Goal: Information Seeking & Learning: Learn about a topic

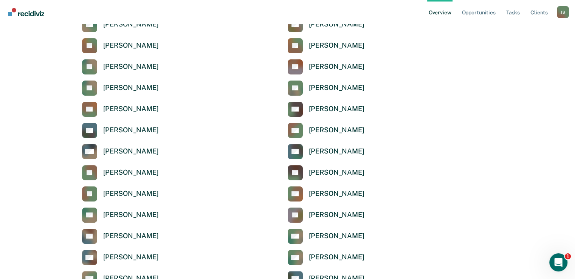
scroll to position [141, 0]
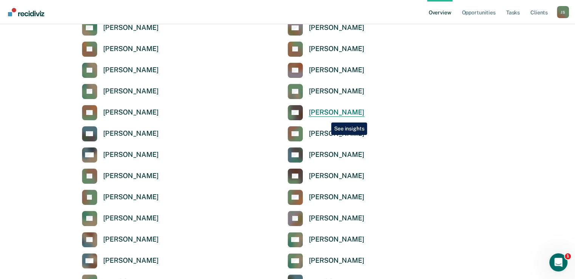
click at [325, 117] on link "[PERSON_NAME]" at bounding box center [325, 112] width 77 height 15
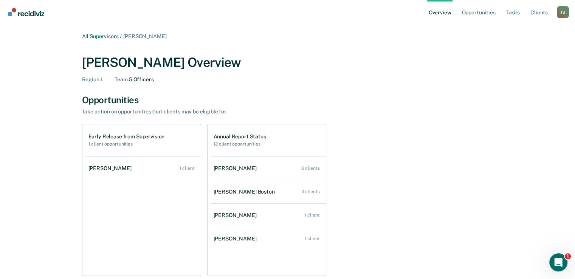
click at [161, 143] on h2 "1 client opportunities" at bounding box center [126, 143] width 76 height 5
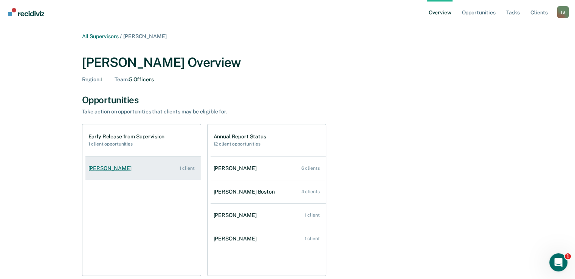
click at [142, 171] on link "[PERSON_NAME] 1 client" at bounding box center [142, 169] width 115 height 22
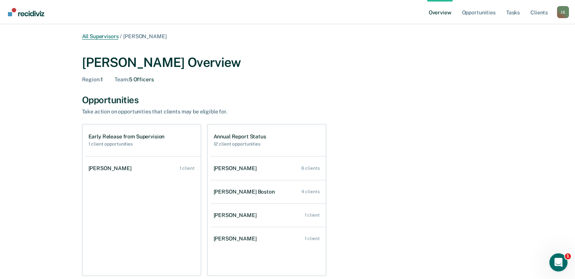
click at [106, 34] on link "All Supervisors" at bounding box center [100, 36] width 37 height 6
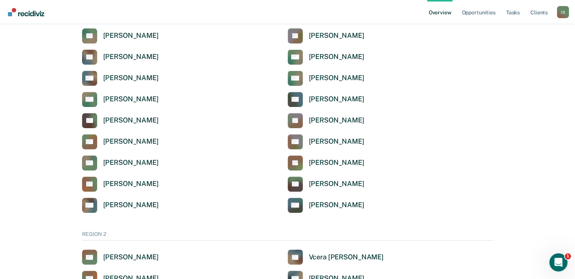
scroll to position [333, 0]
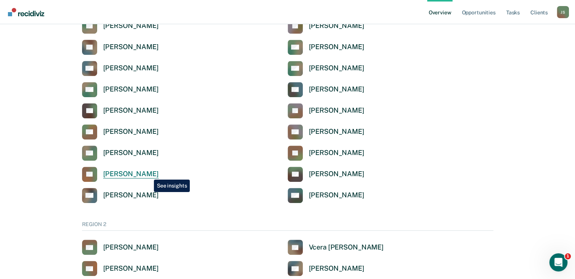
click at [148, 174] on div "[PERSON_NAME]" at bounding box center [131, 174] width 56 height 9
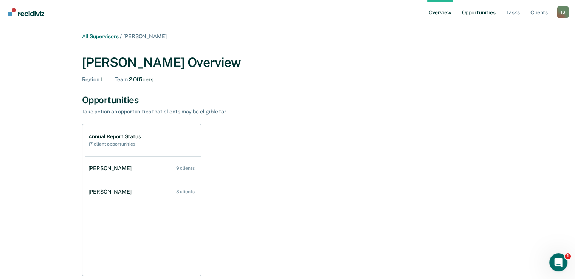
click at [478, 12] on link "Opportunities" at bounding box center [478, 12] width 37 height 24
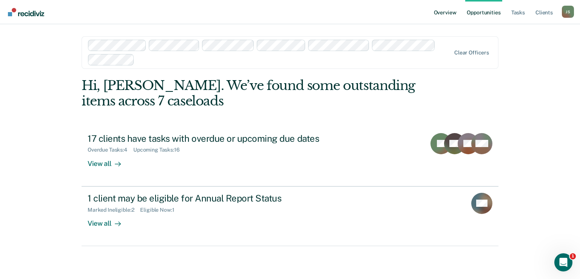
click at [446, 17] on link "Overview" at bounding box center [445, 12] width 26 height 24
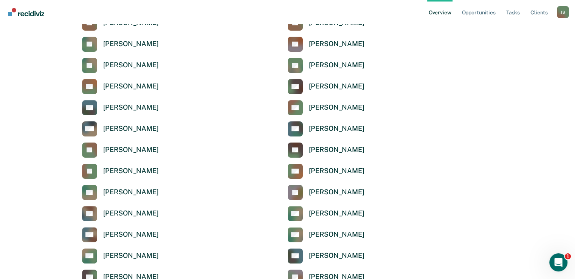
scroll to position [123, 0]
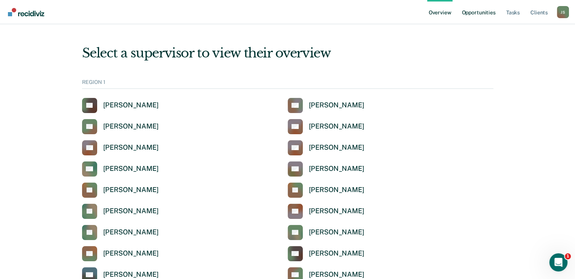
click at [478, 14] on link "Opportunities" at bounding box center [478, 12] width 37 height 24
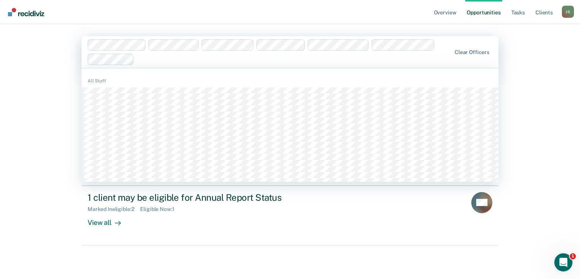
click at [176, 61] on div at bounding box center [294, 59] width 314 height 9
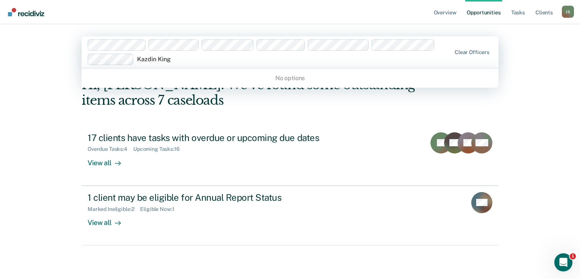
type input "Kazdin King"
click at [181, 59] on div at bounding box center [294, 59] width 314 height 9
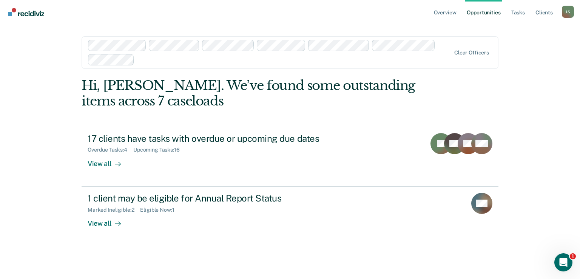
click at [42, 121] on div "Overview Opportunities Tasks Client s [PERSON_NAME] [PERSON_NAME] Profile How i…" at bounding box center [290, 139] width 580 height 279
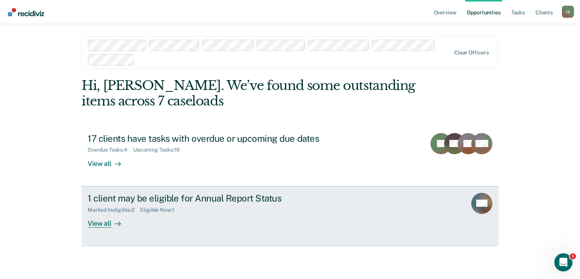
click at [351, 218] on div "1 client may be eligible for Annual Report Status Marked Ineligible : 2 Eligibl…" at bounding box center [229, 210] width 283 height 35
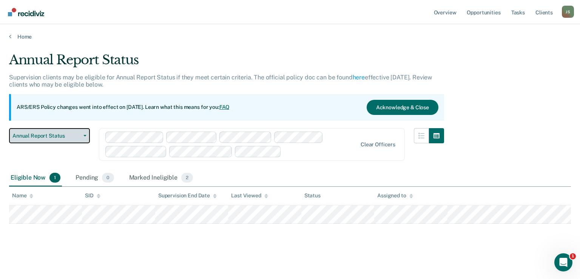
click at [80, 134] on span "Annual Report Status" at bounding box center [46, 136] width 68 height 6
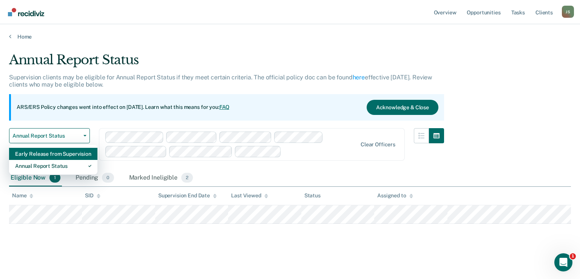
click at [61, 154] on div "Early Release from Supervision" at bounding box center [53, 154] width 76 height 12
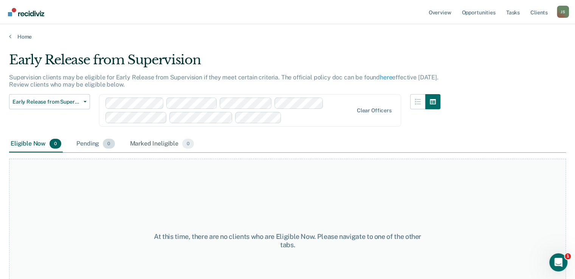
click at [91, 142] on div "Pending 0" at bounding box center [95, 144] width 41 height 17
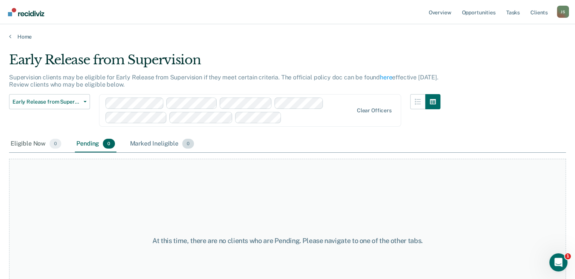
click at [160, 142] on div "Marked Ineligible 0" at bounding box center [161, 144] width 67 height 17
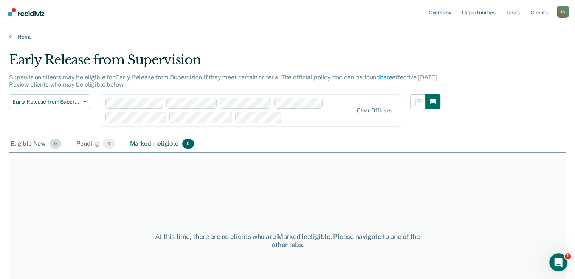
click at [28, 142] on div "Eligible Now 0" at bounding box center [36, 144] width 54 height 17
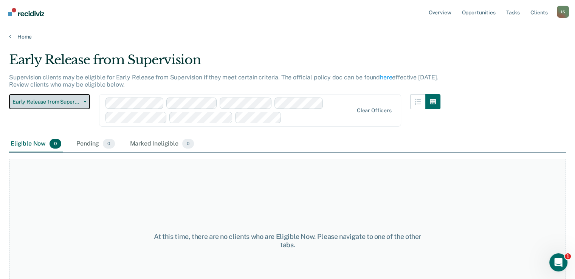
click at [85, 102] on button "Early Release from Supervision" at bounding box center [49, 101] width 81 height 15
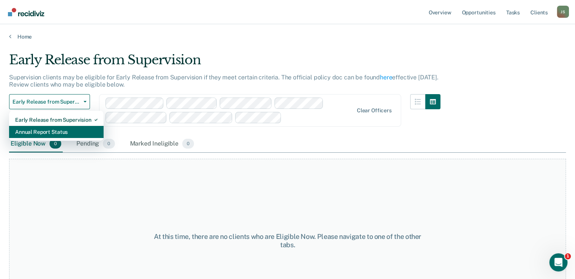
click at [67, 130] on div "Annual Report Status" at bounding box center [56, 132] width 82 height 12
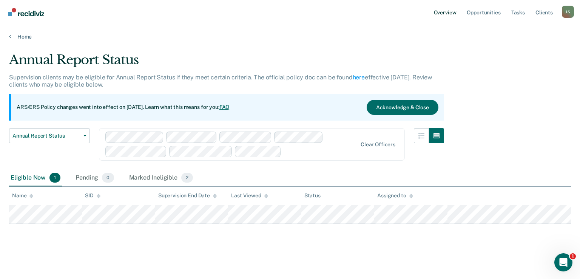
click at [450, 14] on link "Overview" at bounding box center [445, 12] width 26 height 24
